Goal: Task Accomplishment & Management: Manage account settings

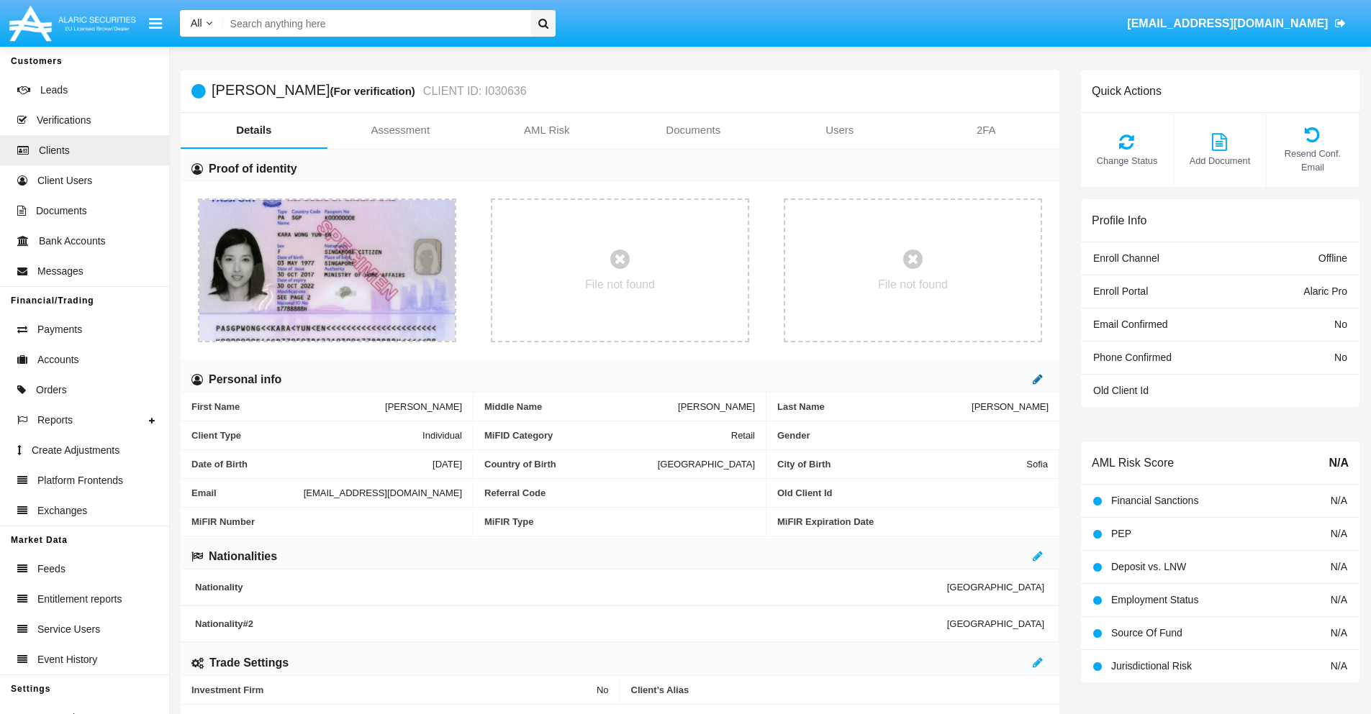
click at [1037, 379] on icon at bounding box center [1037, 379] width 10 height 12
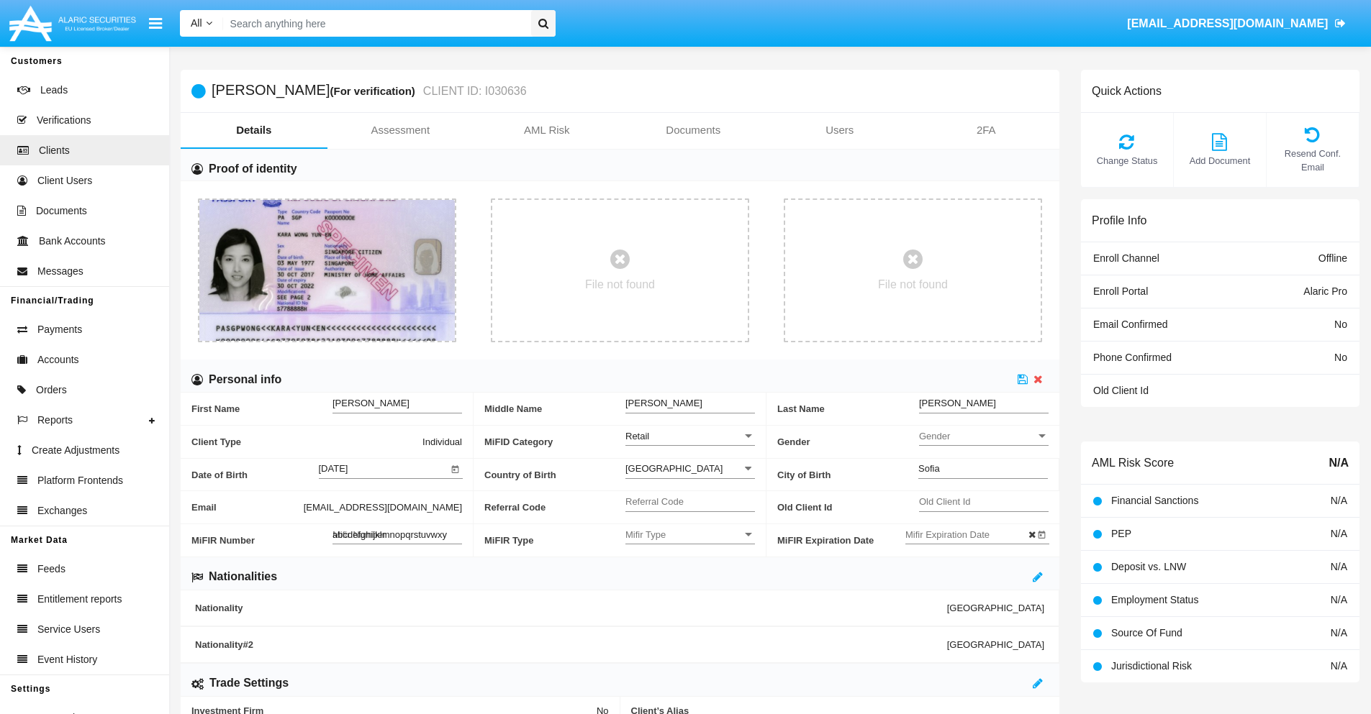
type input "abcdefghijklmnopqrstuvwxyz"
click at [1022, 379] on icon at bounding box center [1022, 379] width 10 height 12
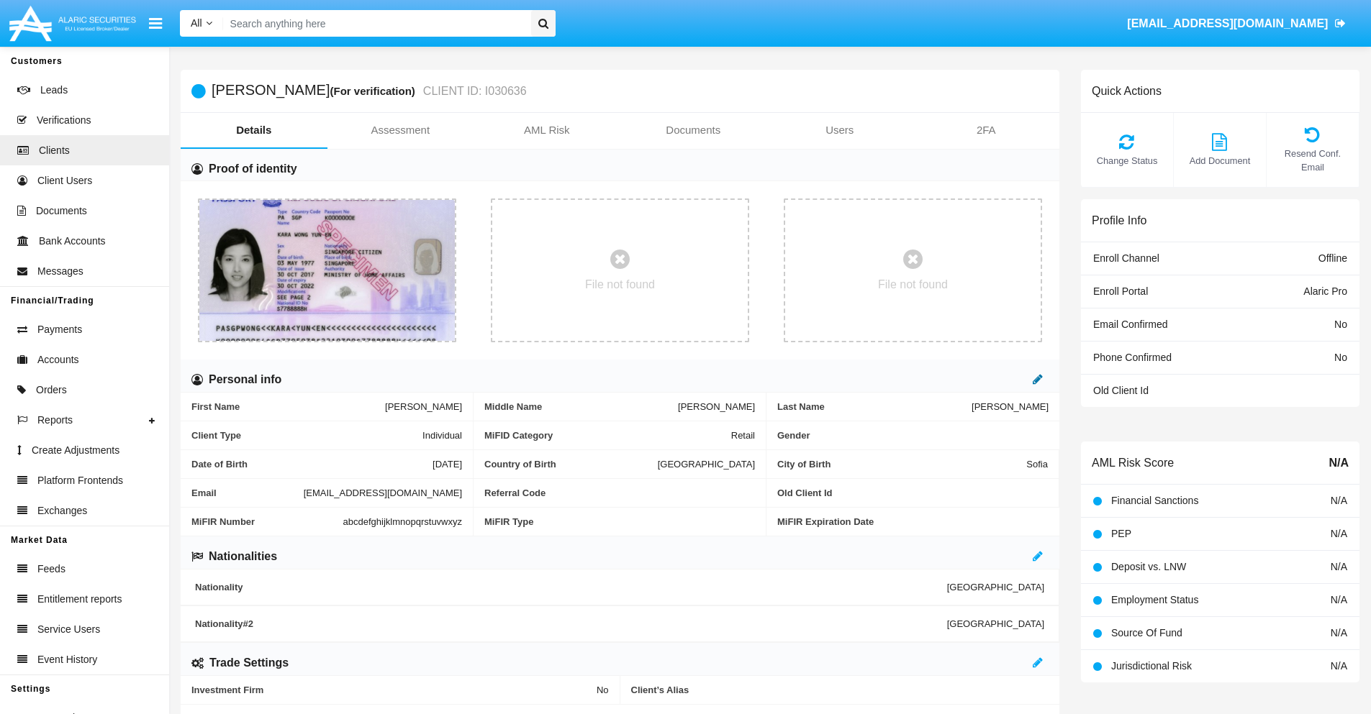
click at [1037, 379] on icon at bounding box center [1037, 379] width 10 height 12
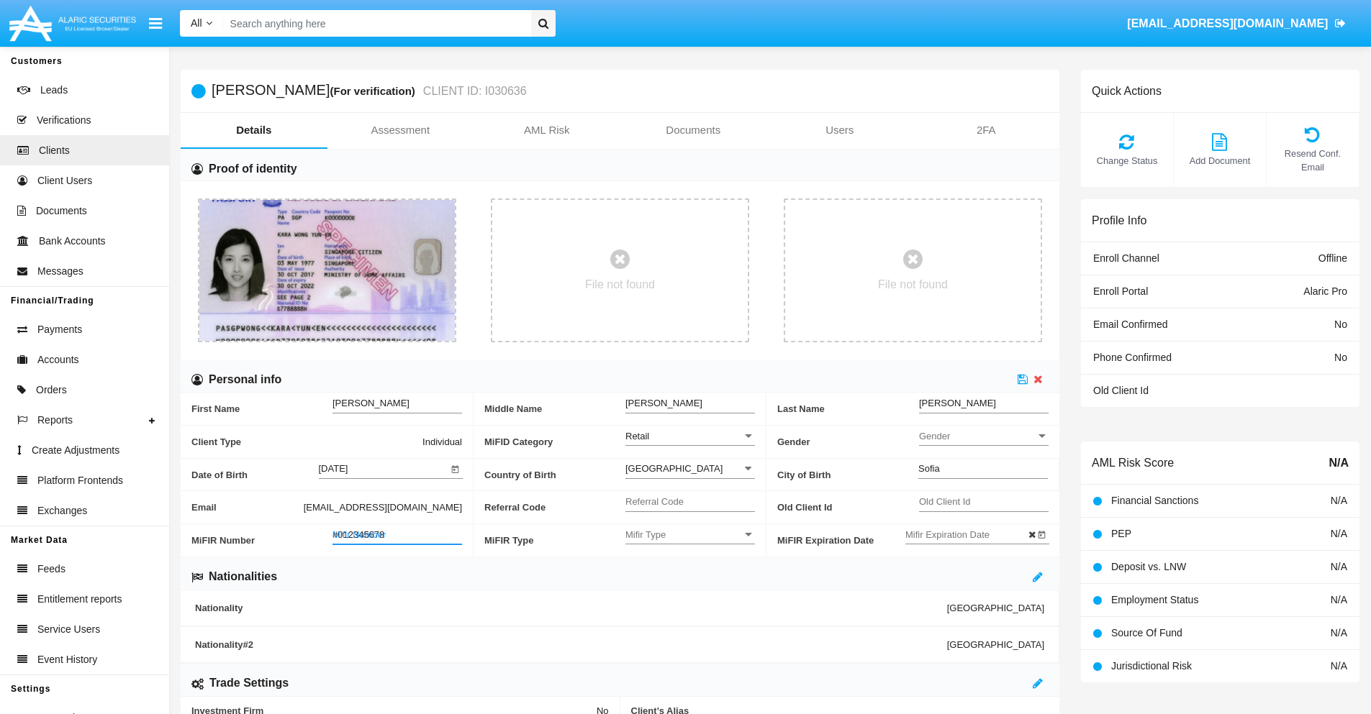
type input "#0123456789"
click at [1022, 379] on icon at bounding box center [1022, 379] width 10 height 12
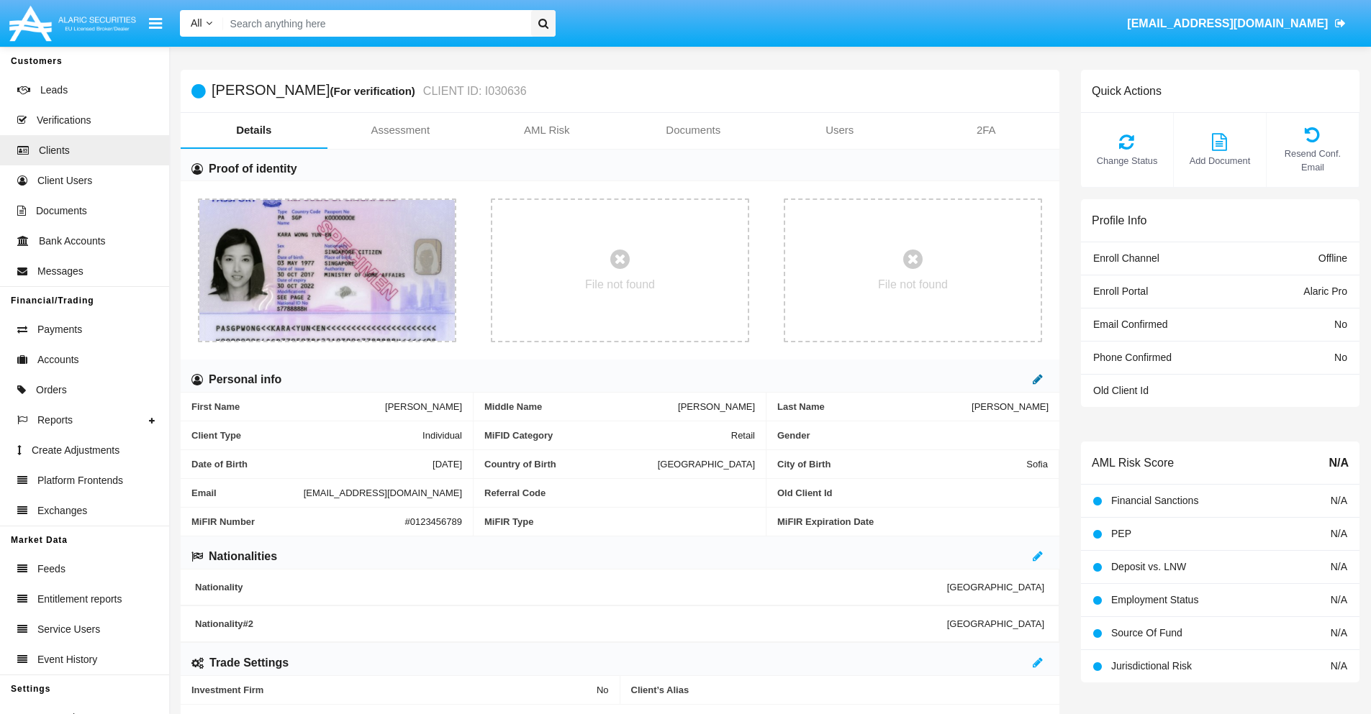
click at [1037, 379] on icon at bounding box center [1037, 379] width 10 height 12
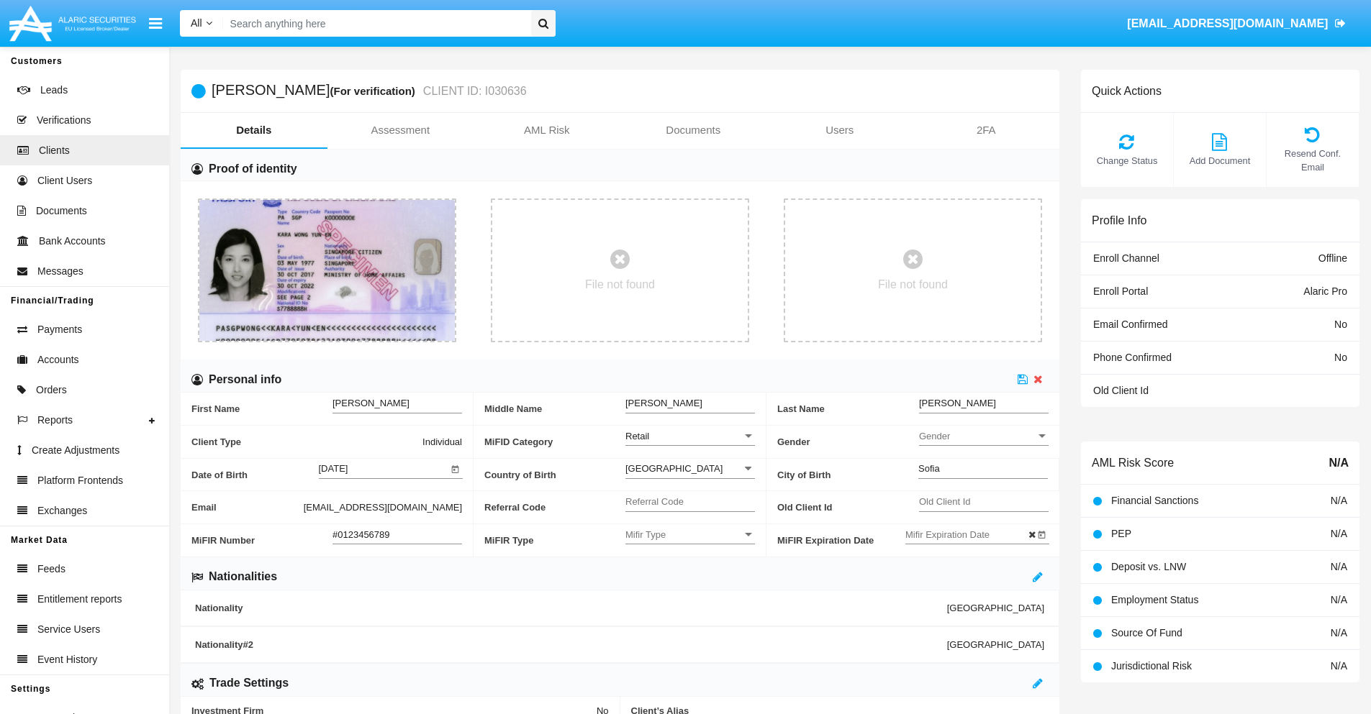
click at [397, 535] on input "#0123456789" at bounding box center [397, 535] width 130 height 12
click at [1022, 379] on icon at bounding box center [1022, 379] width 10 height 12
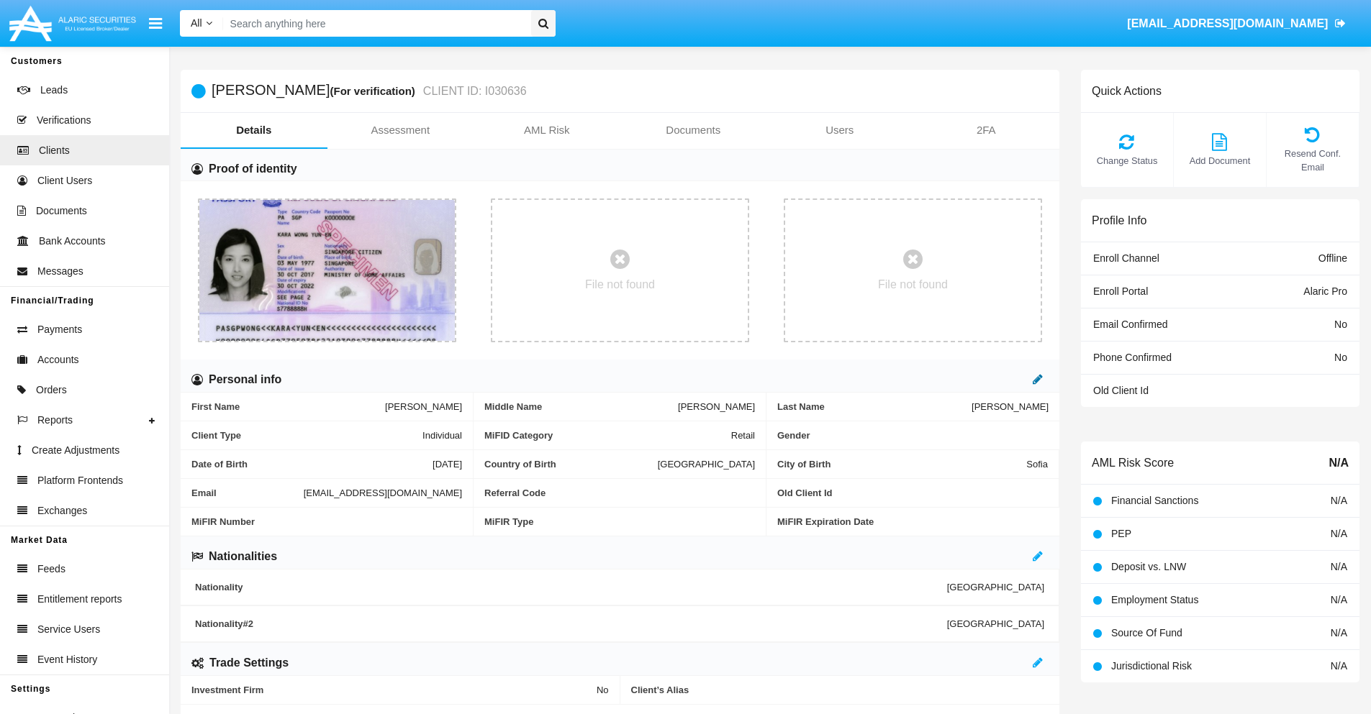
click at [1037, 379] on icon at bounding box center [1037, 379] width 10 height 12
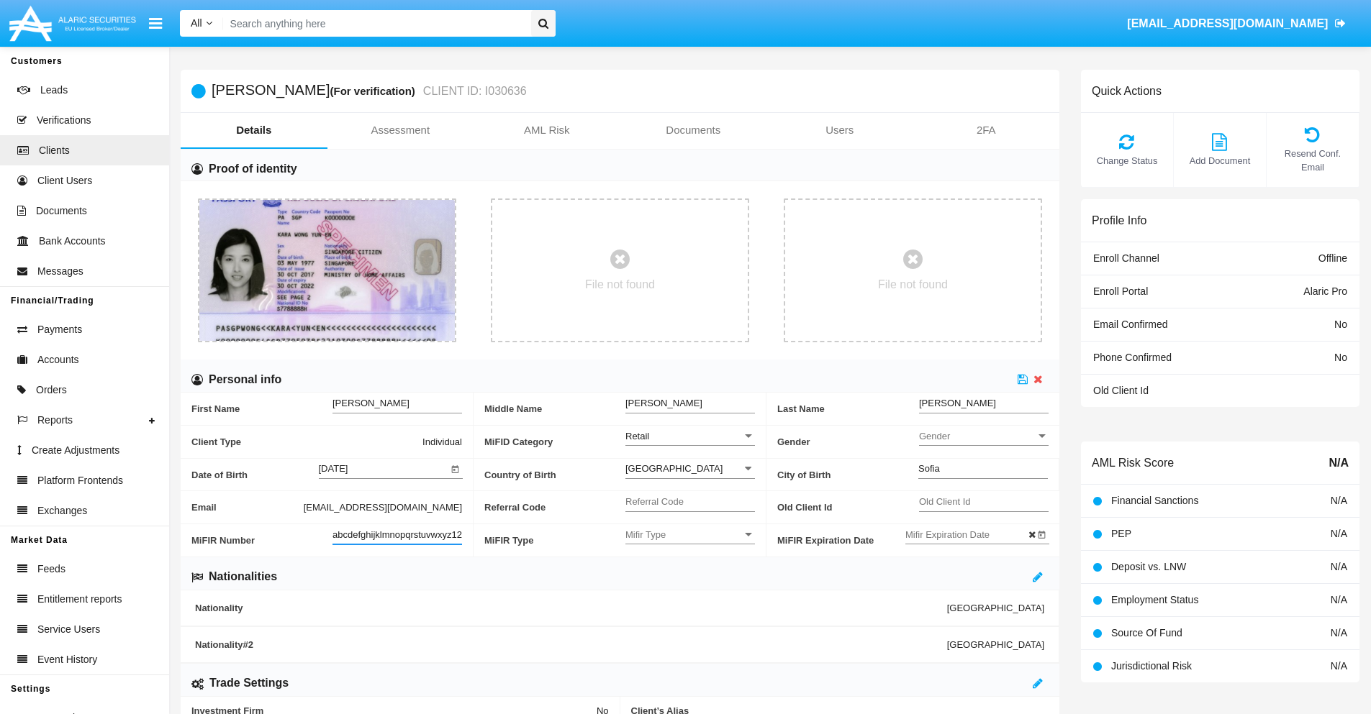
scroll to position [0, 10]
type input "abcdefghijklmnopqrstuvwxyz1234"
click at [1022, 379] on icon at bounding box center [1022, 379] width 10 height 12
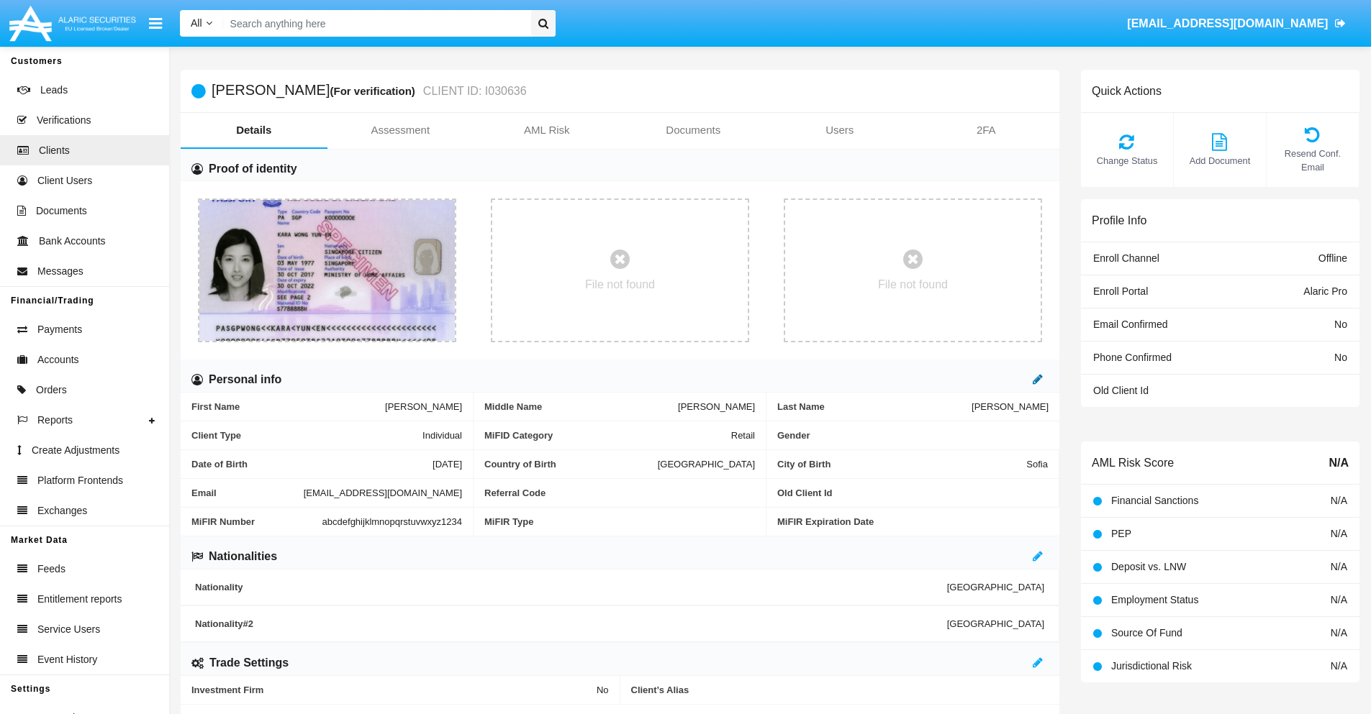
click at [1037, 379] on icon at bounding box center [1037, 379] width 10 height 12
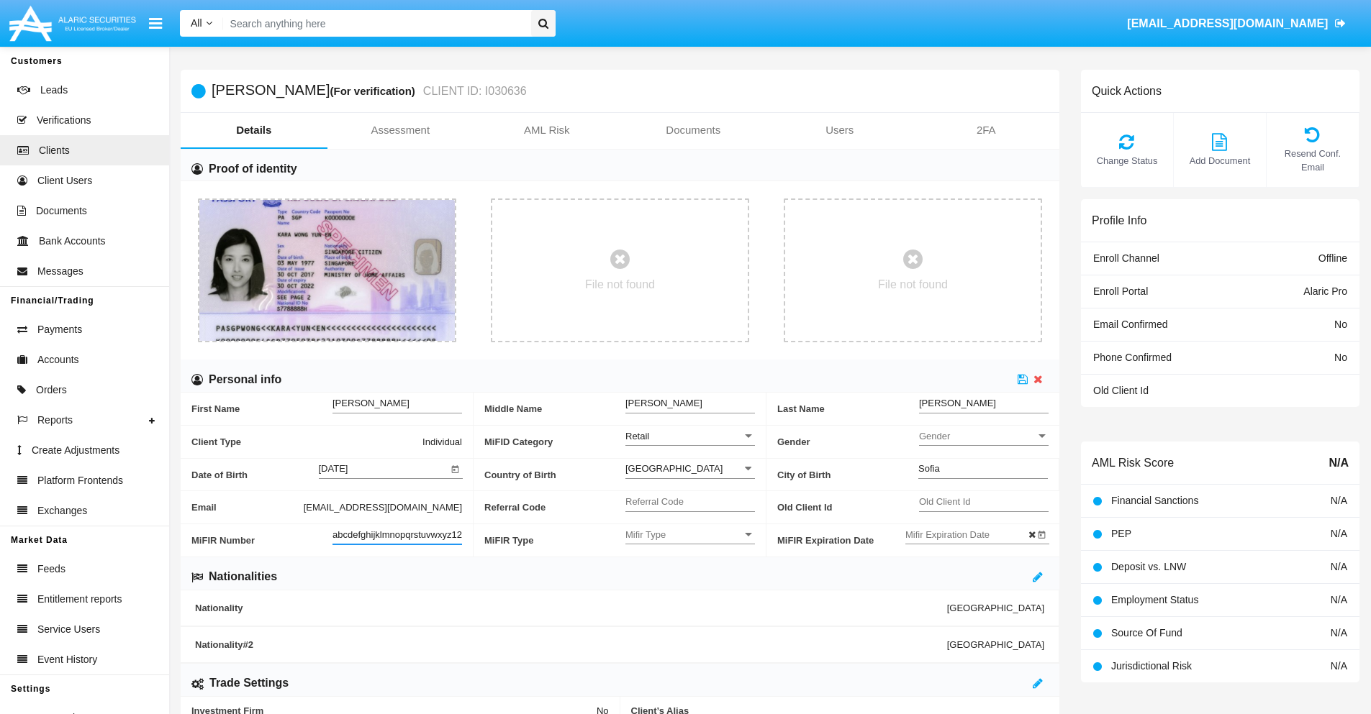
scroll to position [0, 15]
type input "abcdefghijklmnopqrstuvwxyz12345"
click at [1022, 379] on icon at bounding box center [1022, 379] width 10 height 12
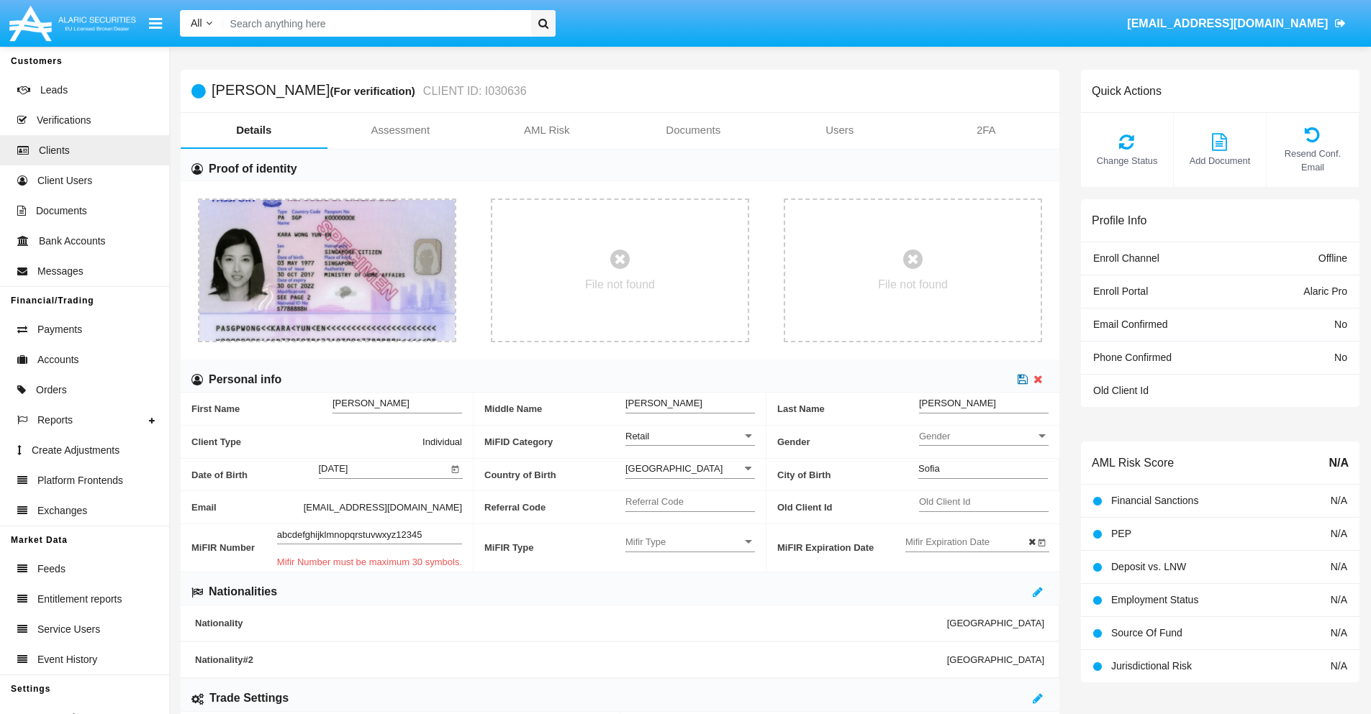
scroll to position [0, 0]
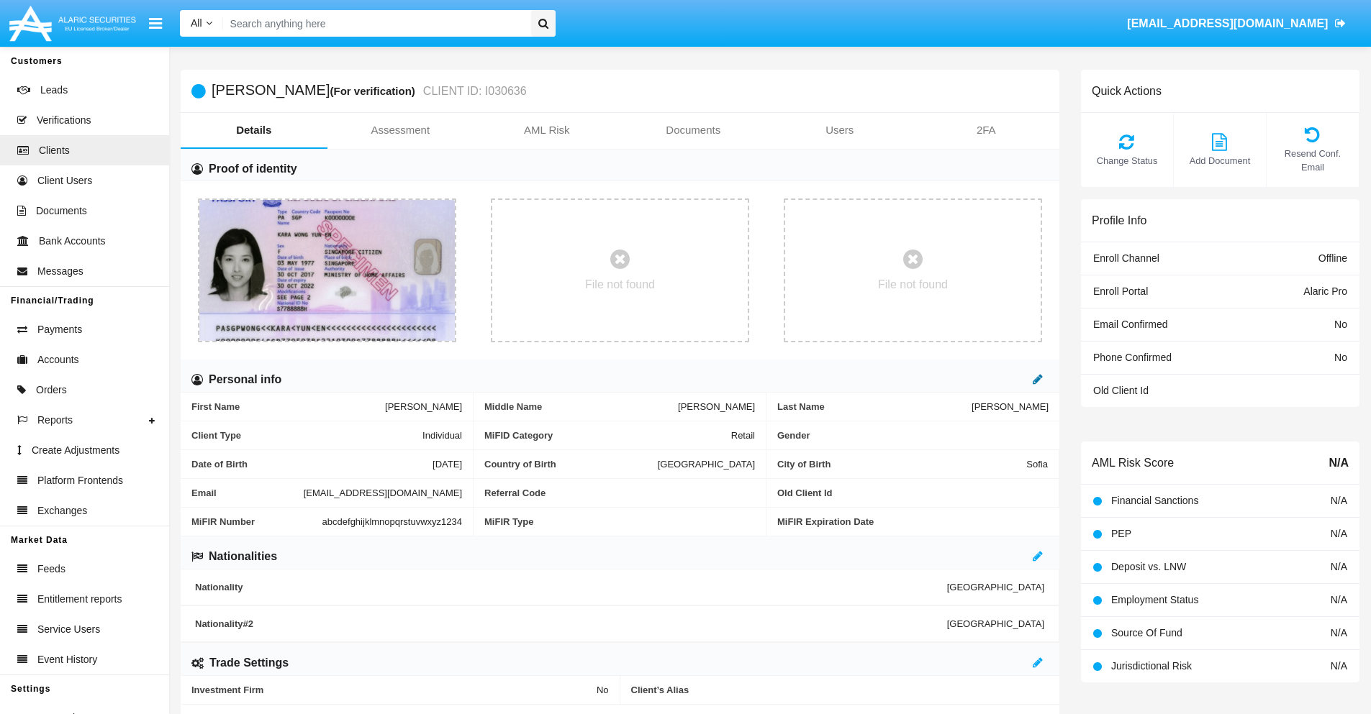
click at [1037, 379] on icon at bounding box center [1037, 379] width 10 height 12
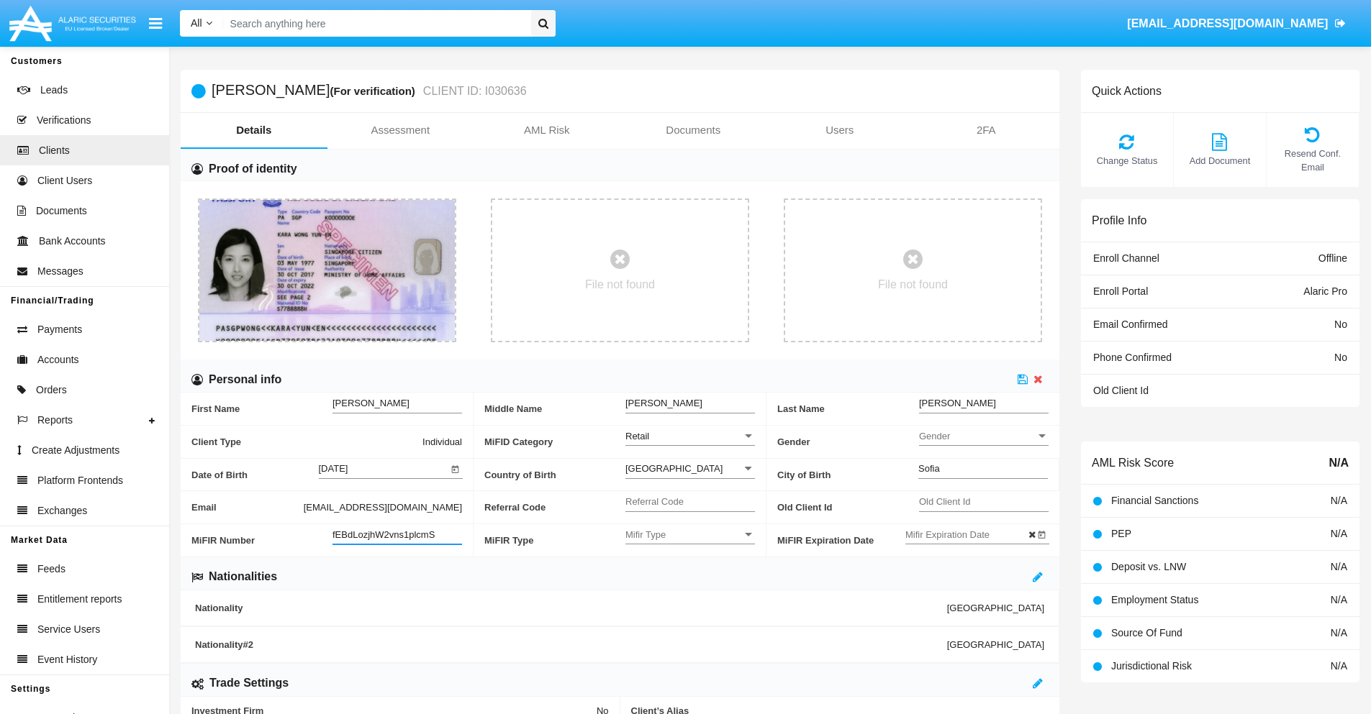
type input "fEBdLozjhW2vns1plcmS"
click at [690, 535] on span "Mifir Type" at bounding box center [683, 535] width 117 height 12
click at [690, 571] on span "CONCAT" at bounding box center [690, 571] width 130 height 28
click at [969, 535] on input "Mifir Expiration Date" at bounding box center [970, 535] width 130 height 12
click at [948, 292] on span "AUG 2025" at bounding box center [936, 294] width 32 height 12
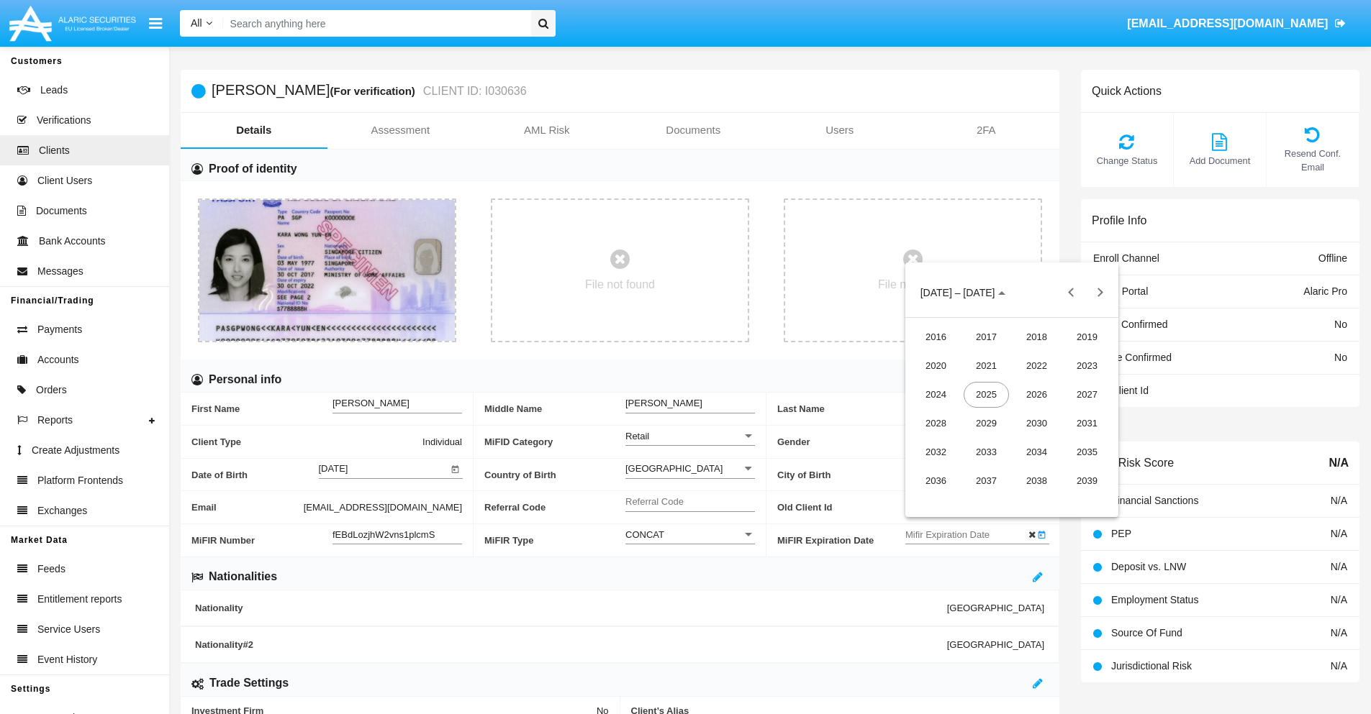
click at [1036, 423] on div "2030" at bounding box center [1036, 424] width 45 height 26
click at [935, 365] on div "JAN" at bounding box center [935, 366] width 45 height 26
click at [982, 383] on div "1" at bounding box center [983, 384] width 26 height 26
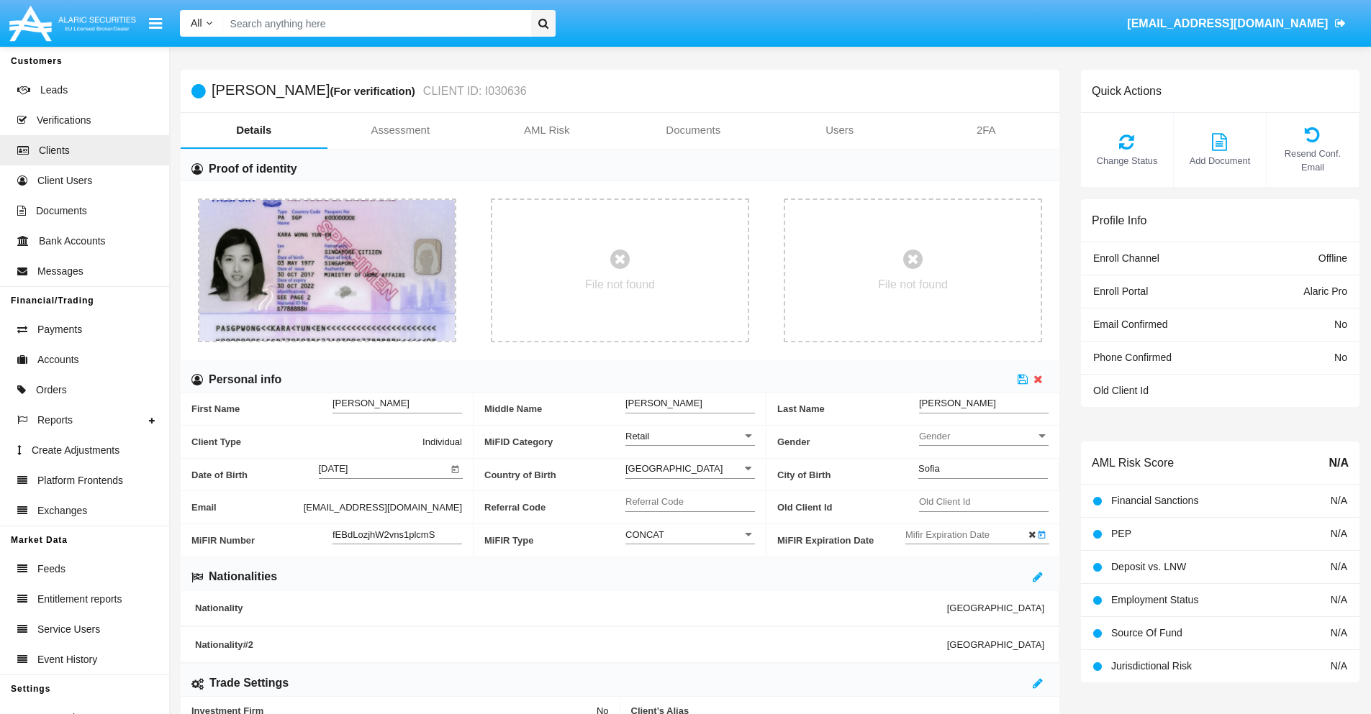
type input "01/01/30"
click at [1022, 379] on icon at bounding box center [1022, 379] width 10 height 12
